Goal: Task Accomplishment & Management: Complete application form

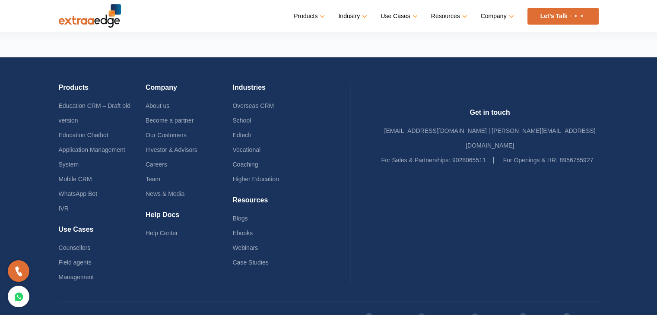
click at [577, 311] on link "Linkedin" at bounding box center [581, 318] width 36 height 15
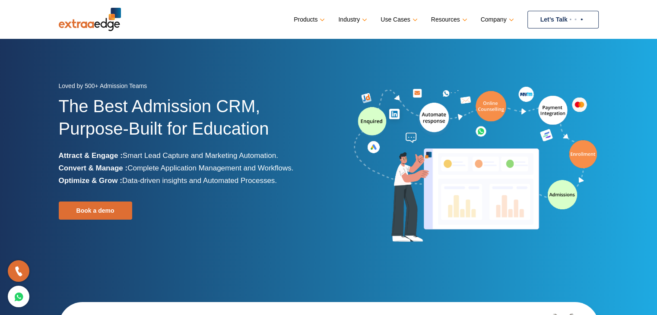
click at [553, 19] on link "Let’s Talk" at bounding box center [563, 20] width 71 height 18
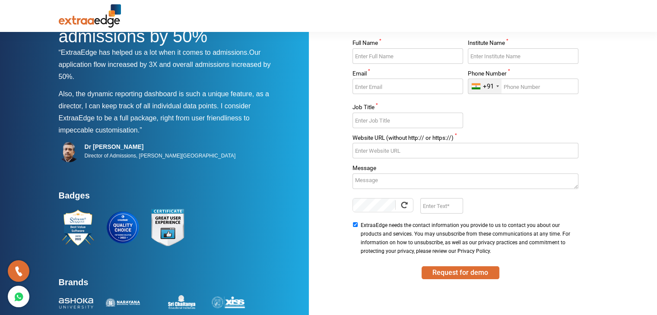
scroll to position [58, 0]
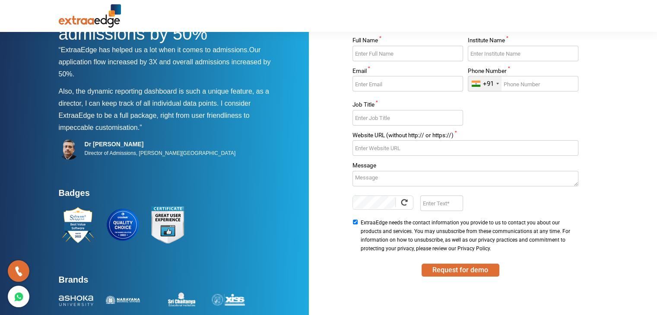
click at [406, 172] on textarea "Message" at bounding box center [466, 179] width 226 height 16
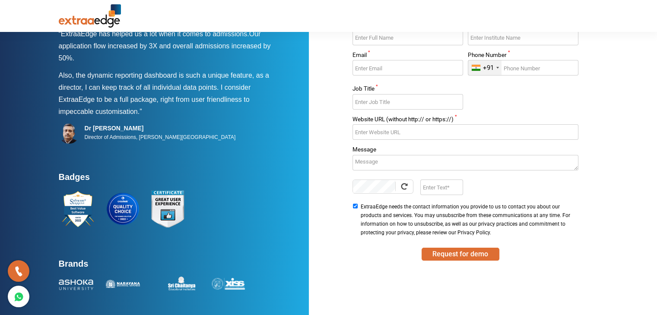
scroll to position [0, 0]
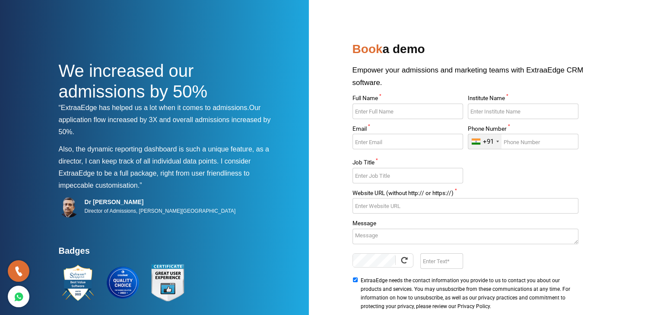
click at [517, 141] on input "Phone Number *" at bounding box center [523, 142] width 111 height 16
click at [397, 170] on input "Job Title *" at bounding box center [408, 176] width 111 height 16
click at [400, 210] on input "Website URL (without http:// or https://) *" at bounding box center [466, 206] width 226 height 16
click at [389, 236] on textarea "Message" at bounding box center [466, 237] width 226 height 16
drag, startPoint x: 576, startPoint y: 241, endPoint x: 585, endPoint y: 319, distance: 78.3
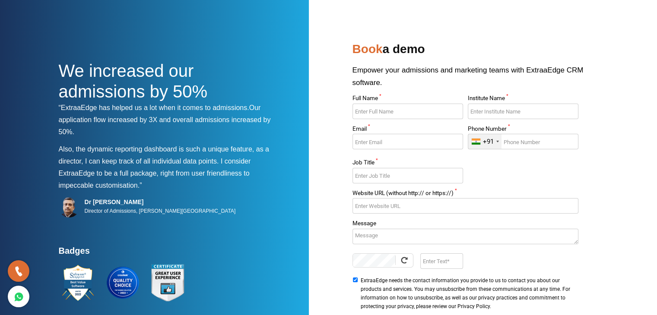
click at [585, 315] on html "We increased our admissions by 50% “ExtraaEdge has helped us a lot when it come…" at bounding box center [328, 194] width 657 height 389
